Goal: Transaction & Acquisition: Book appointment/travel/reservation

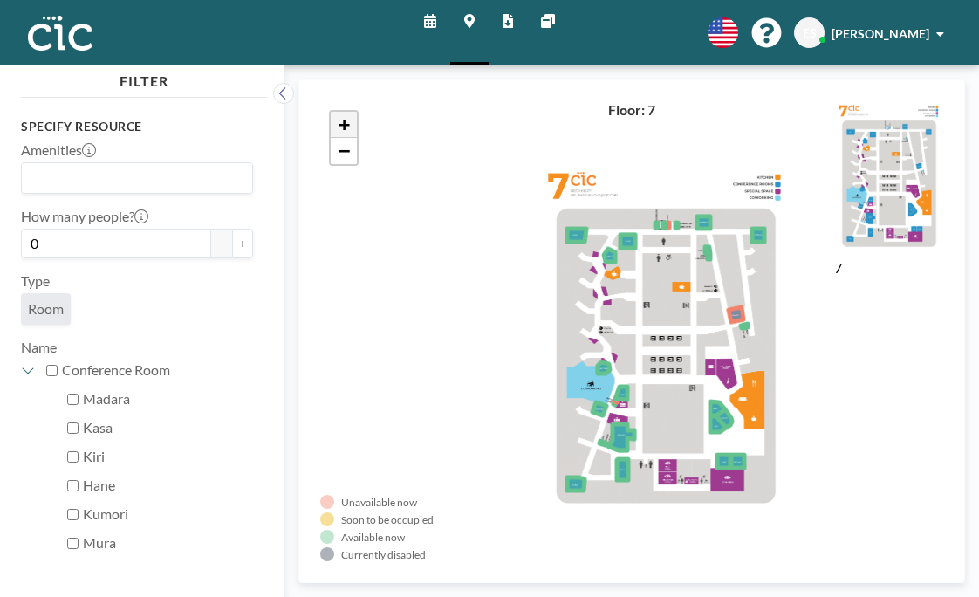
click at [338, 113] on span "+" at bounding box center [343, 124] width 11 height 22
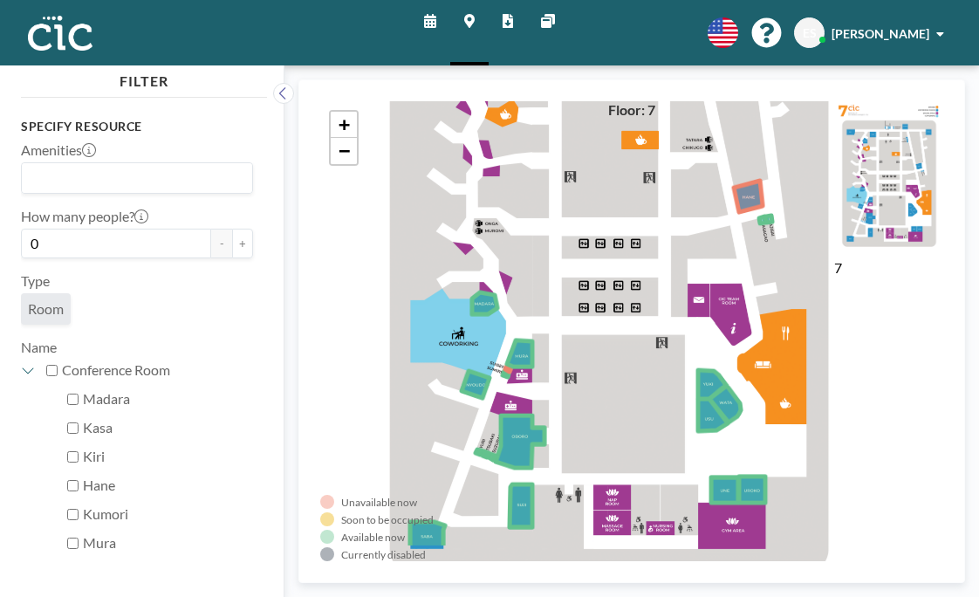
drag, startPoint x: 553, startPoint y: 309, endPoint x: 495, endPoint y: 220, distance: 106.5
click at [495, 220] on div "+ −" at bounding box center [631, 331] width 623 height 460
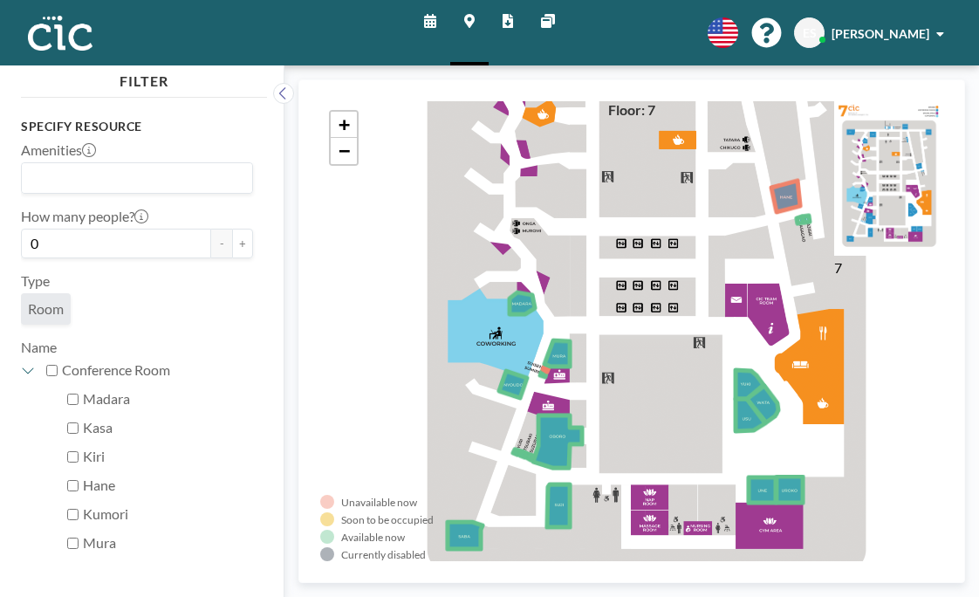
click at [776, 476] on icon at bounding box center [789, 489] width 26 height 26
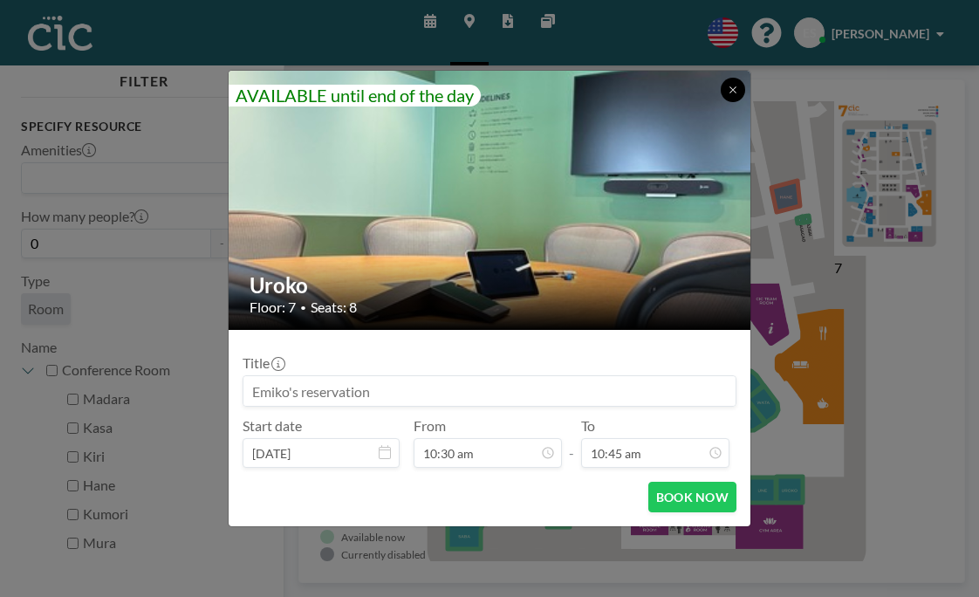
click at [728, 95] on icon at bounding box center [733, 90] width 10 height 10
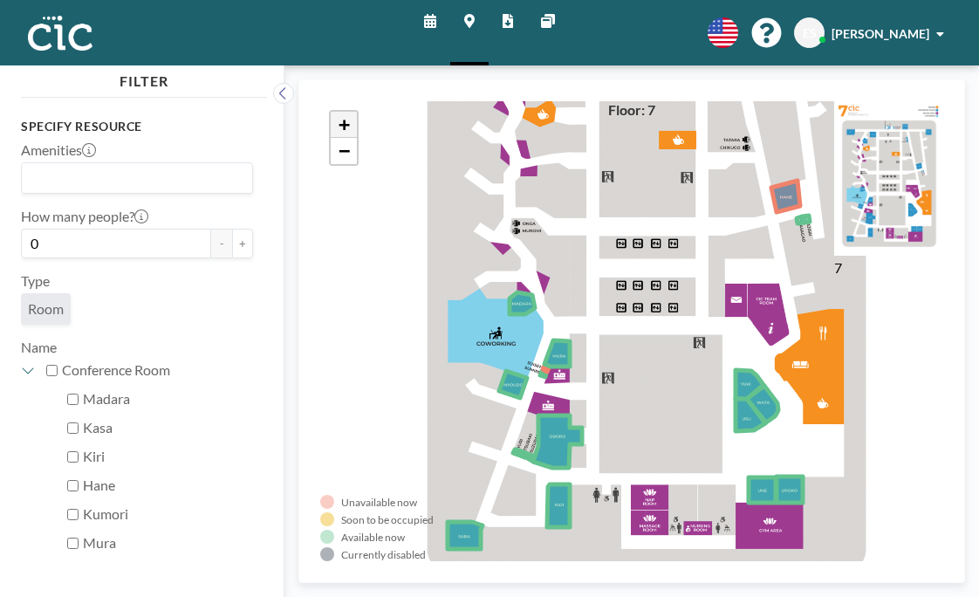
click at [338, 113] on span "+" at bounding box center [343, 124] width 11 height 22
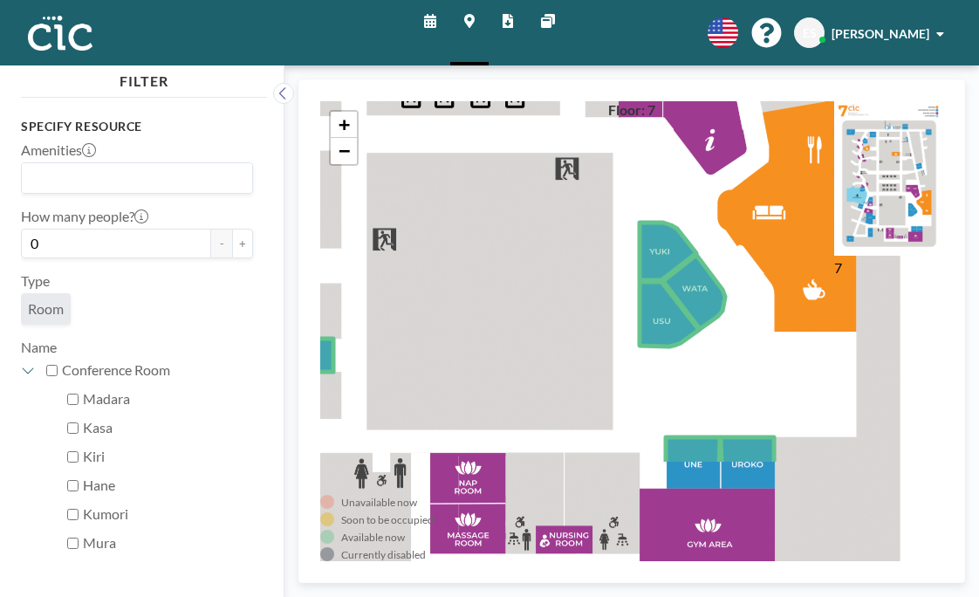
drag, startPoint x: 472, startPoint y: 334, endPoint x: 305, endPoint y: 161, distance: 240.0
click at [320, 161] on div "+ −" at bounding box center [631, 331] width 623 height 460
click at [436, 15] on icon at bounding box center [430, 21] width 12 height 14
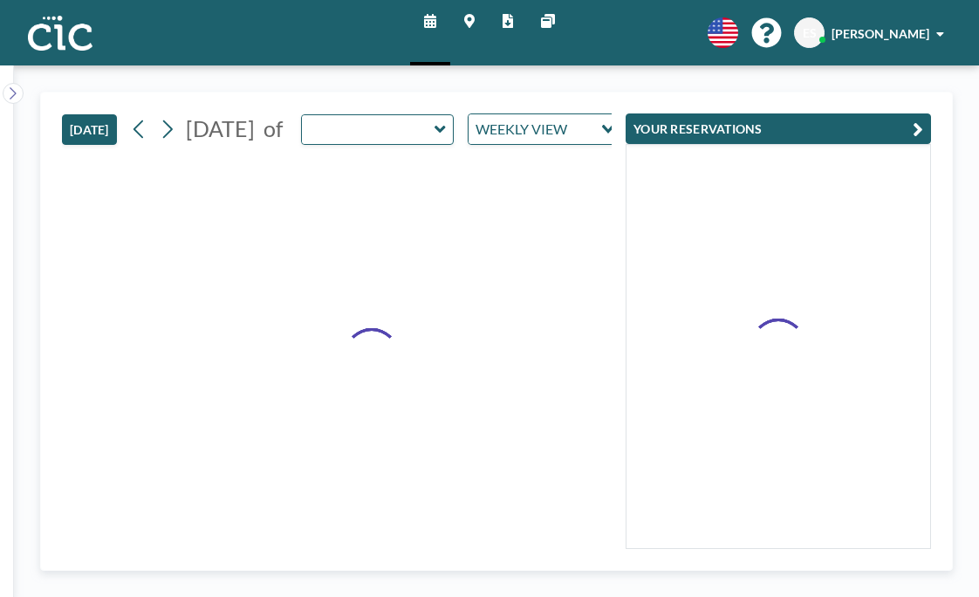
type input "Wata"
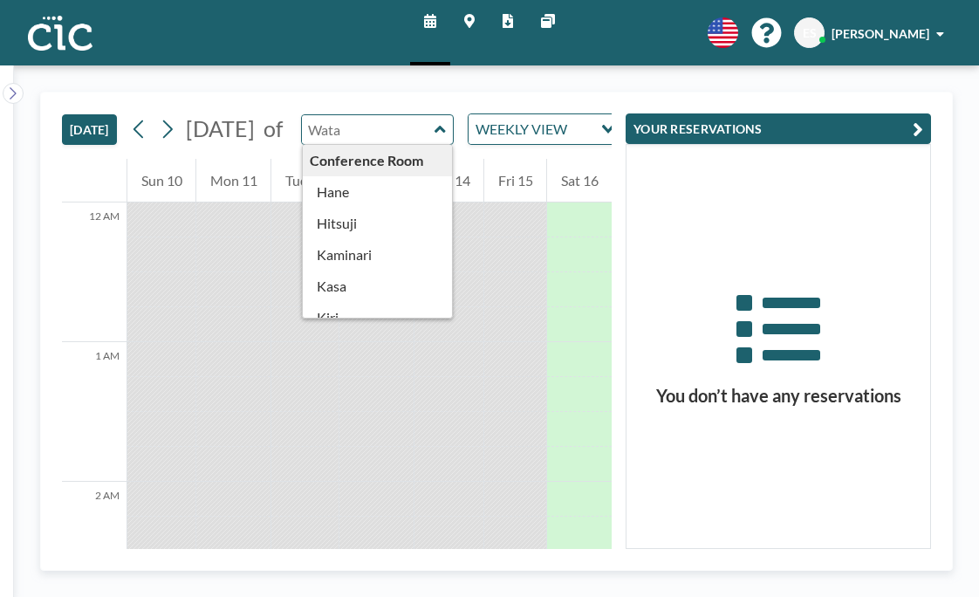
click at [402, 115] on input "text" at bounding box center [368, 129] width 133 height 29
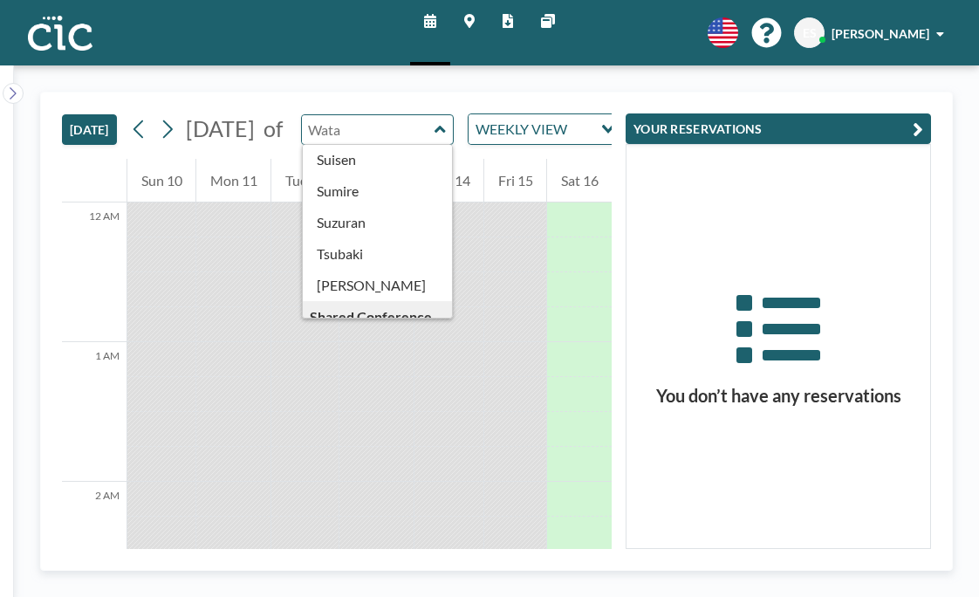
scroll to position [746, 0]
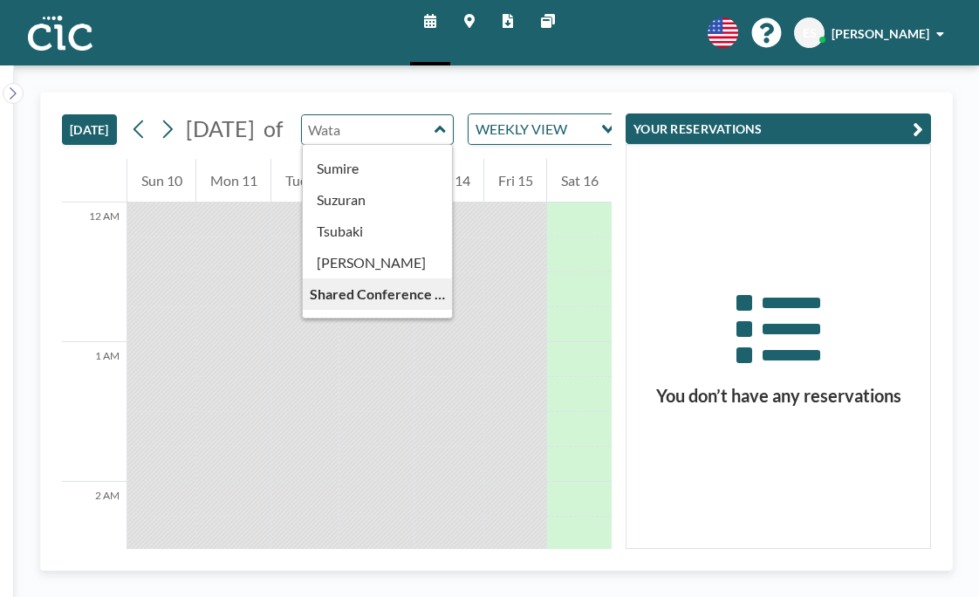
type input "Uroko"
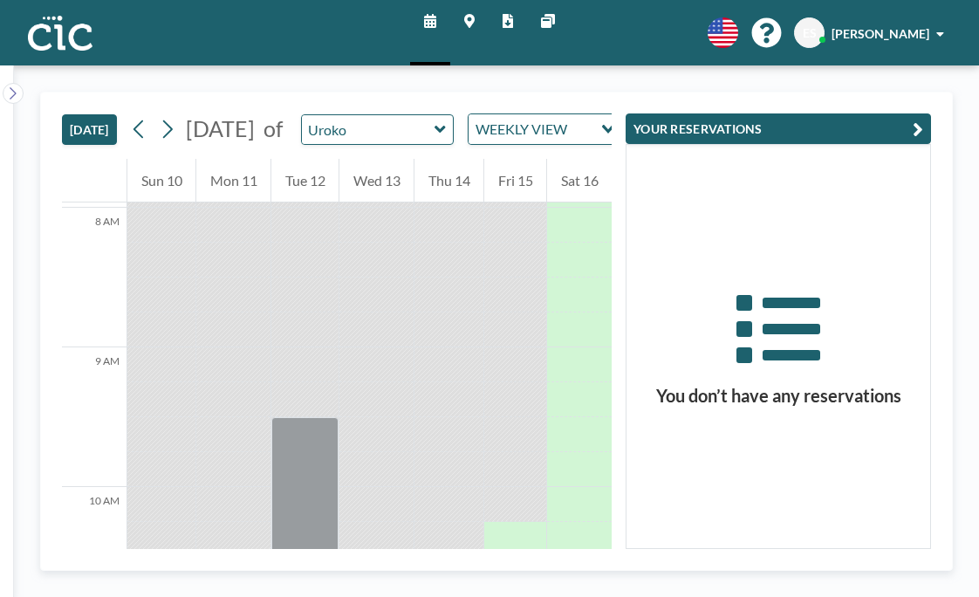
scroll to position [1104, 0]
click at [473, 14] on icon at bounding box center [469, 21] width 10 height 14
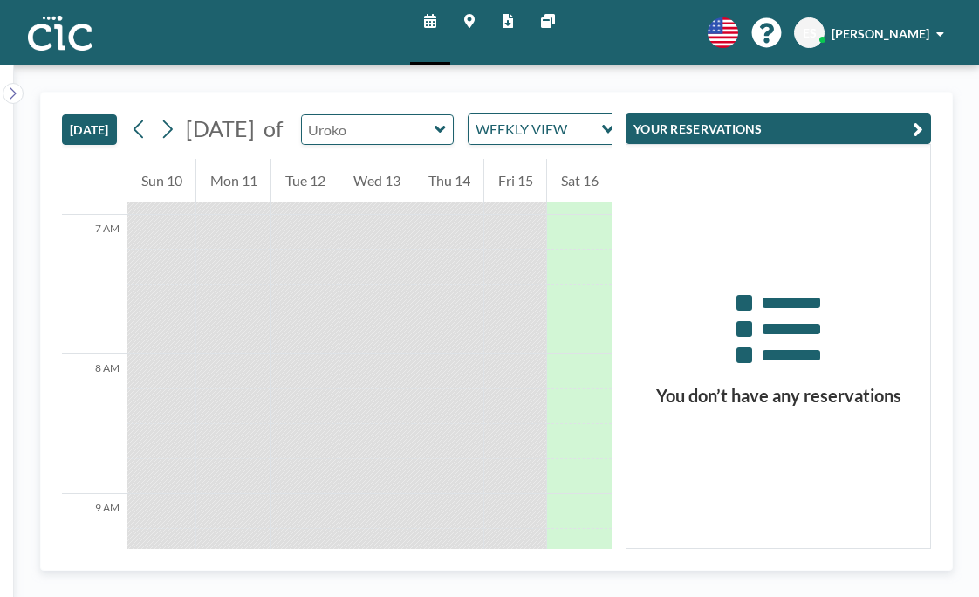
click at [381, 115] on input "text" at bounding box center [368, 129] width 133 height 29
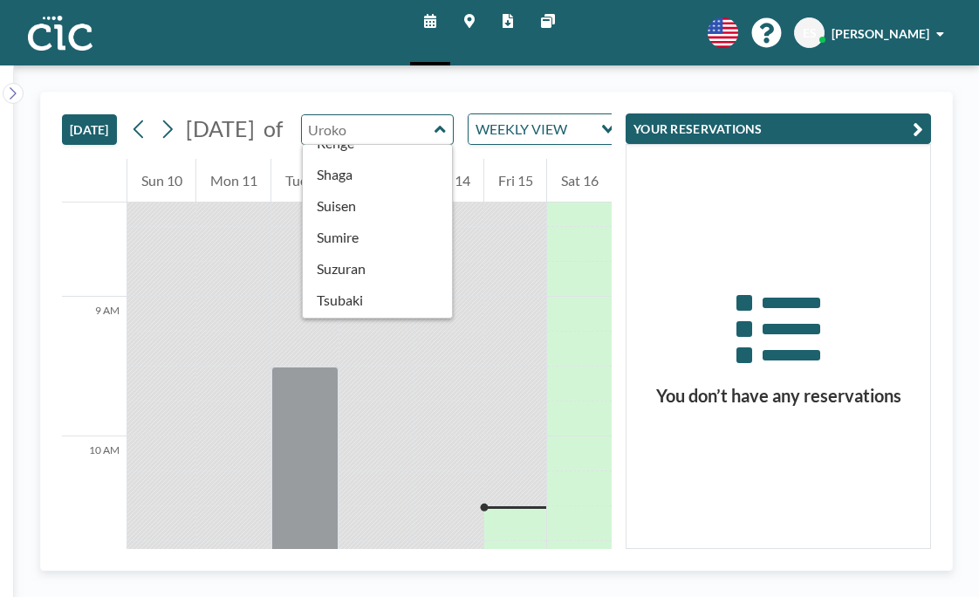
scroll to position [679, 0]
type input "Une"
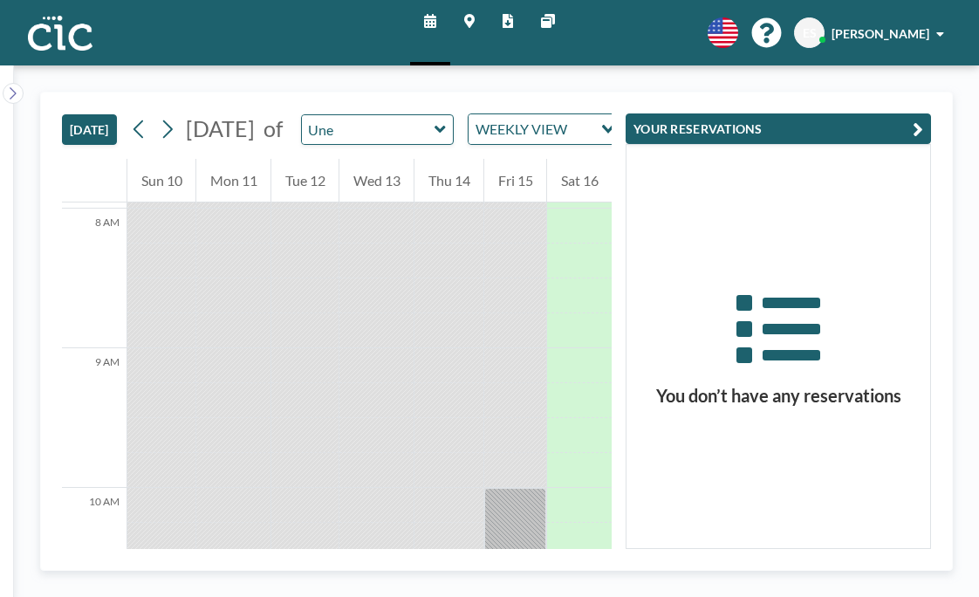
scroll to position [1097, 0]
click at [364, 115] on input "text" at bounding box center [368, 129] width 133 height 29
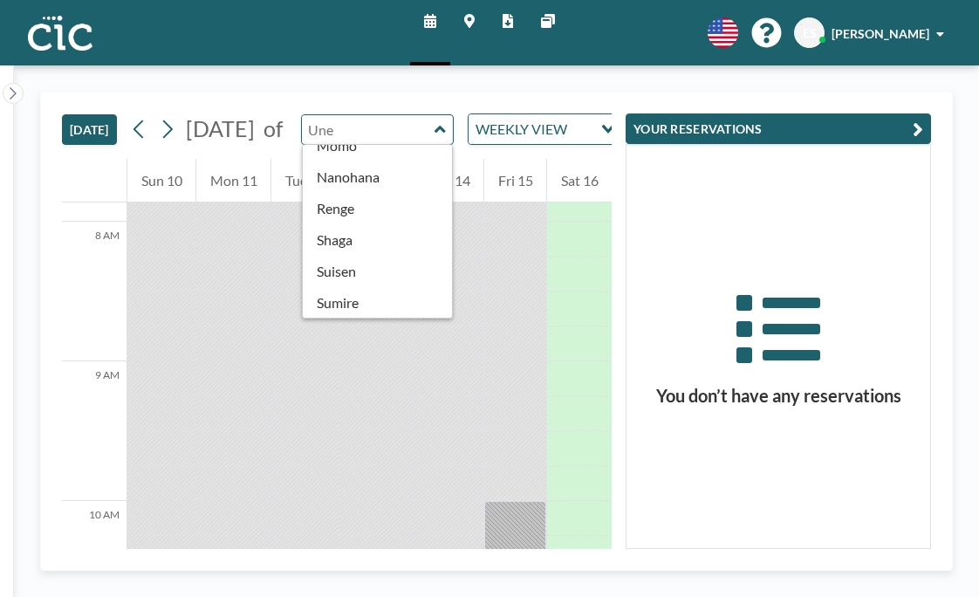
scroll to position [746, 0]
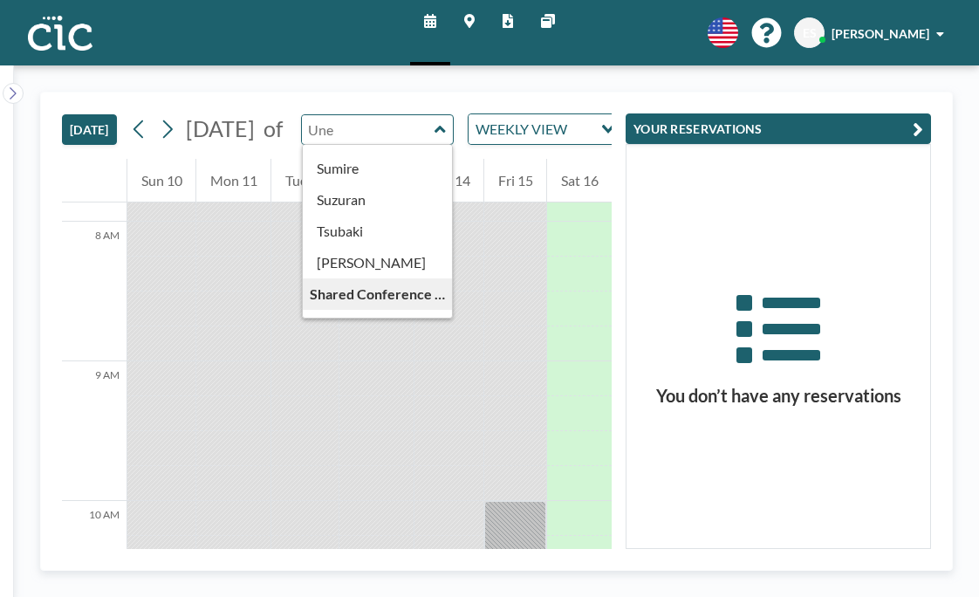
type input "[PERSON_NAME]"
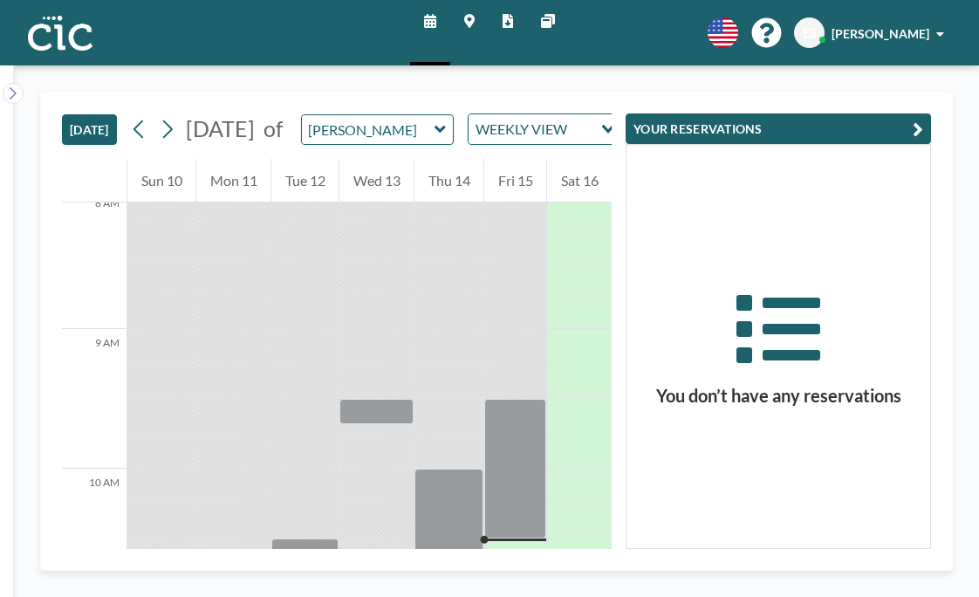
scroll to position [1162, 0]
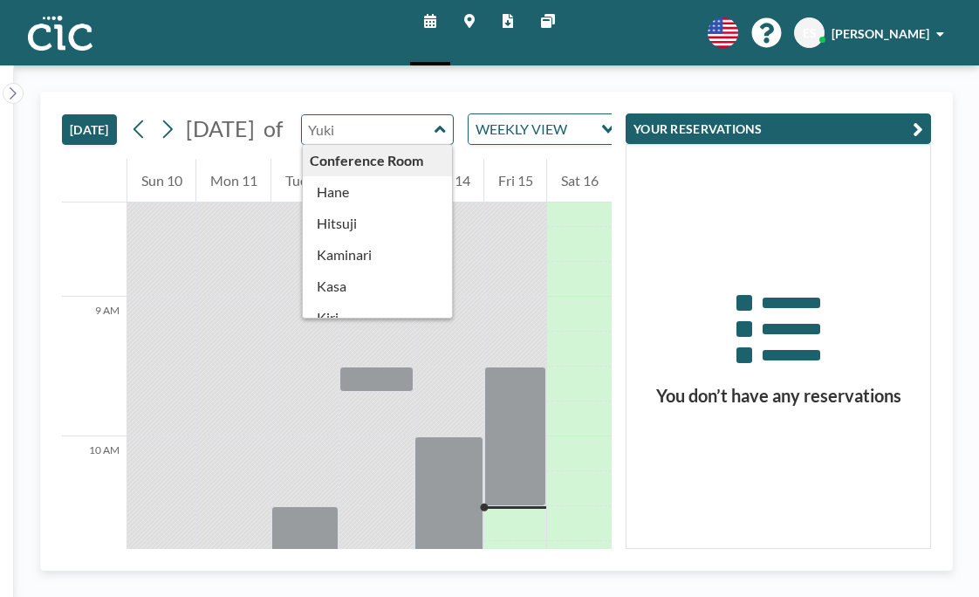
click at [407, 115] on input "text" at bounding box center [368, 129] width 133 height 29
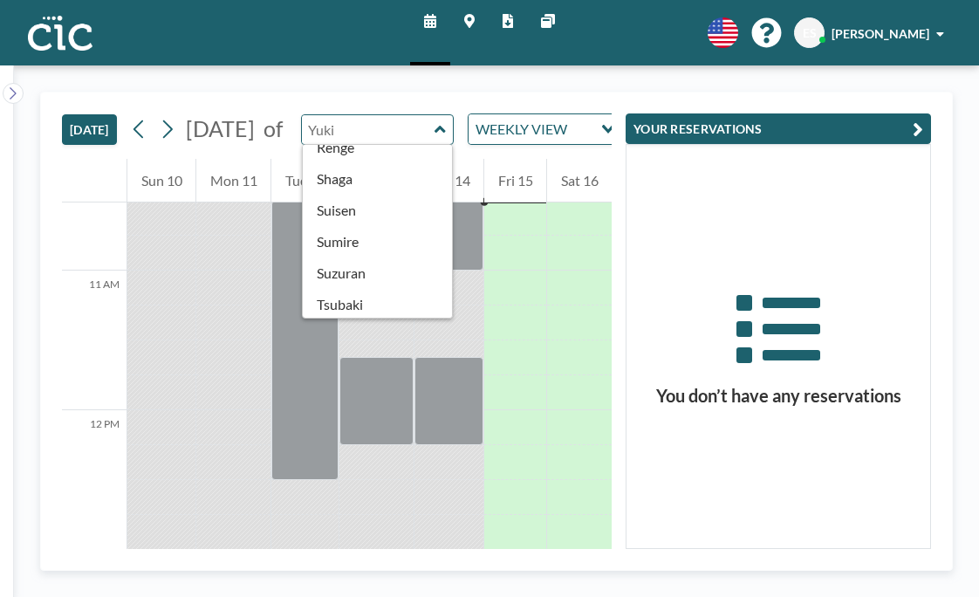
scroll to position [746, 0]
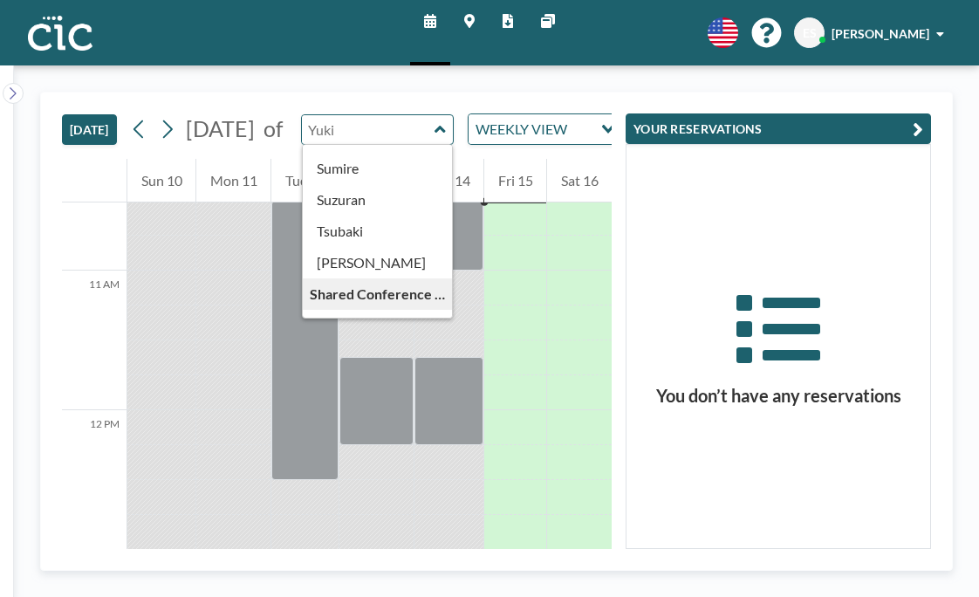
type input "Uroko"
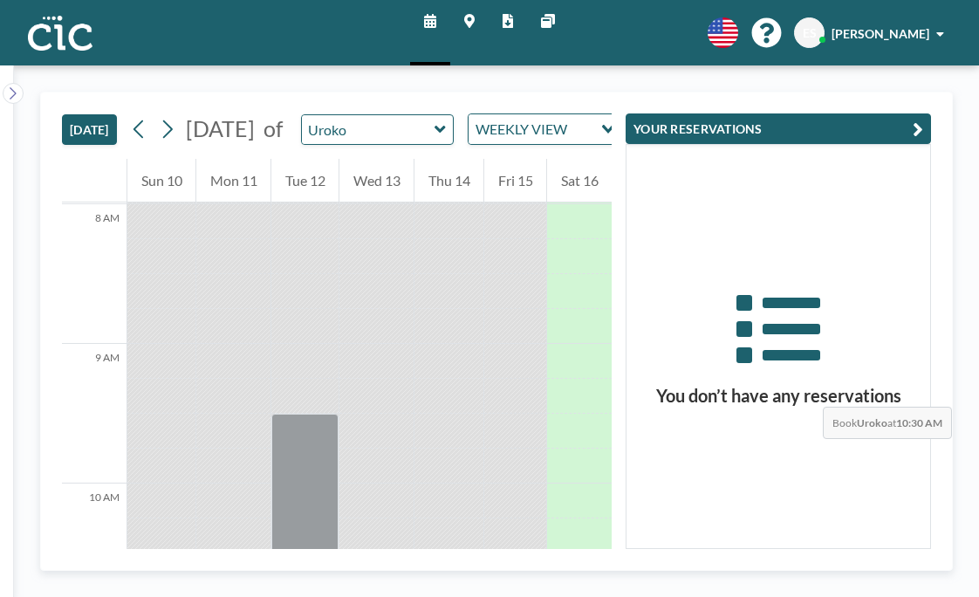
scroll to position [1162, 0]
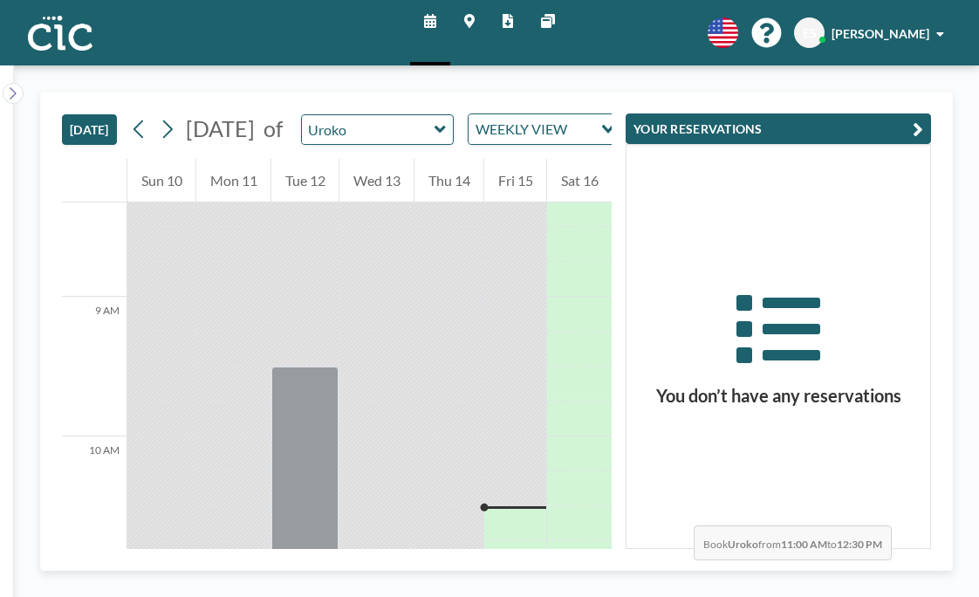
drag, startPoint x: 575, startPoint y: 256, endPoint x: 546, endPoint y: 409, distance: 155.3
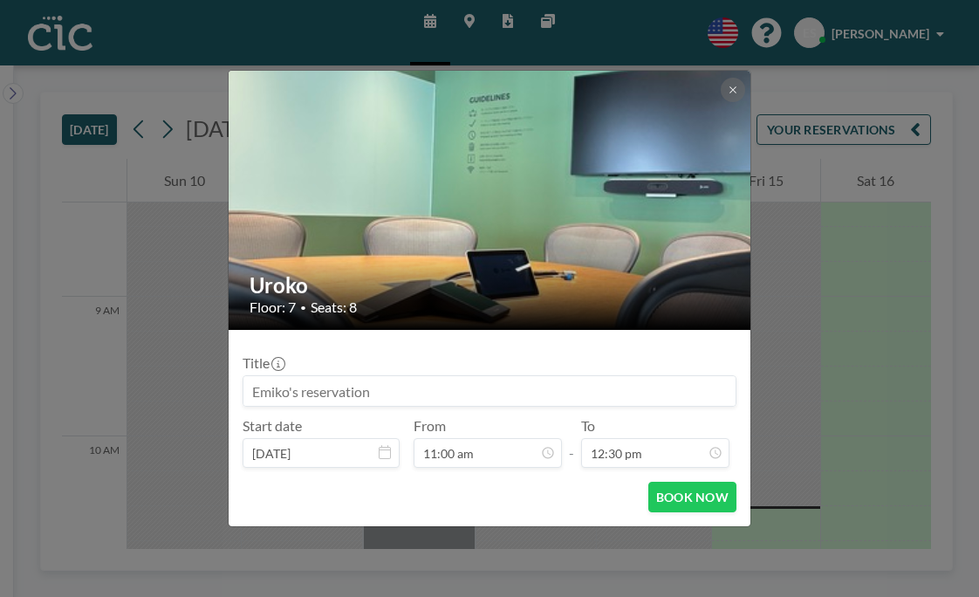
click at [471, 378] on input at bounding box center [489, 391] width 492 height 30
type input "Fukuoka Now"
click at [648, 482] on button "BOOK NOW" at bounding box center [692, 497] width 88 height 31
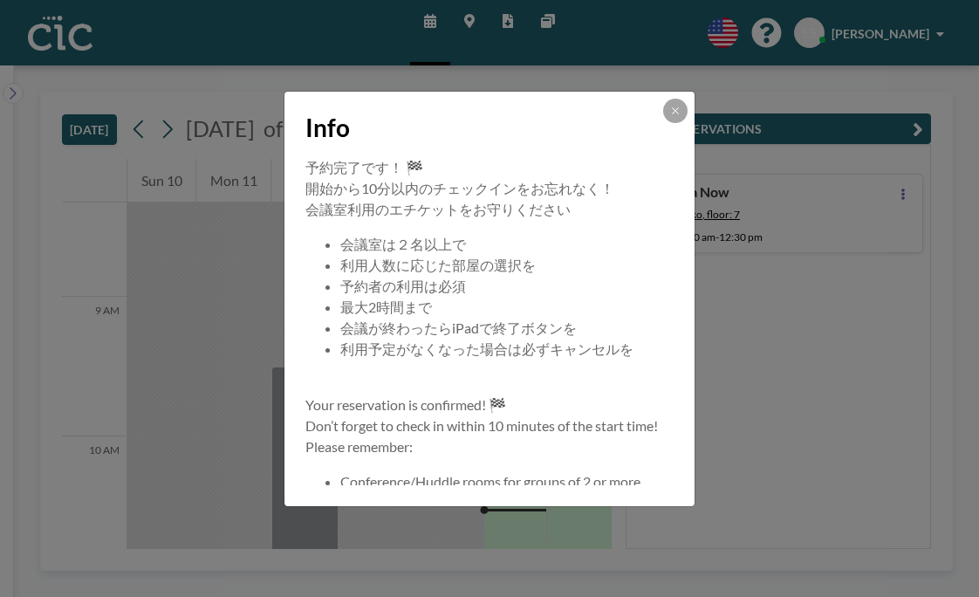
click at [476, 24] on div "Info 予約完了です！ 🏁 開始から10分以内のチェックインをお忘れなく！ 会議室利用のエチケットをお守りください 会議室は２名以上で 利用人数に応じた部屋…" at bounding box center [489, 298] width 979 height 597
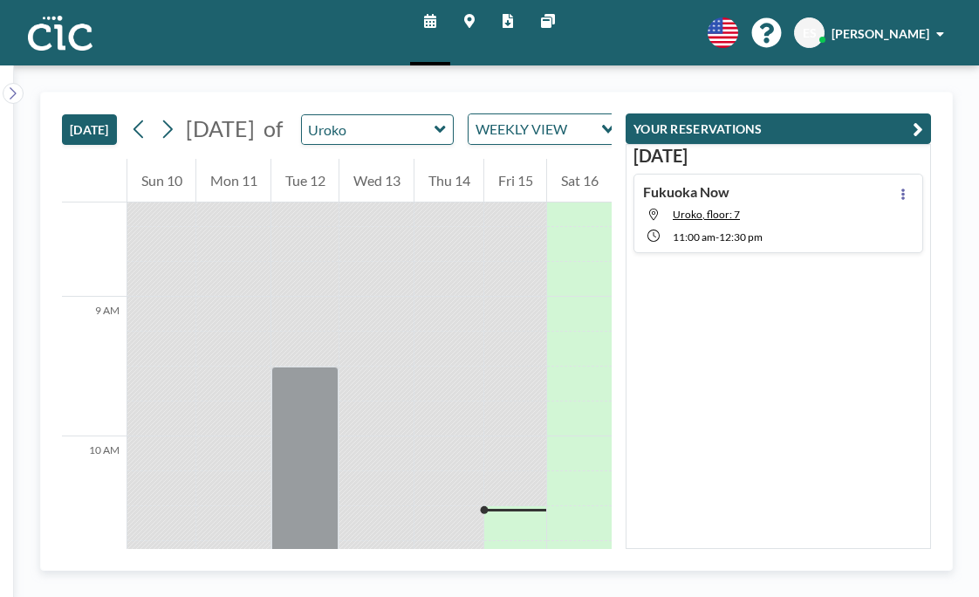
click at [476, 24] on link "Maps" at bounding box center [469, 32] width 38 height 65
